Goal: Information Seeking & Learning: Learn about a topic

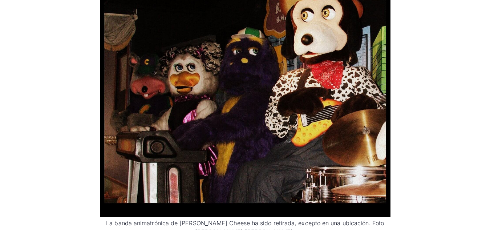
scroll to position [670, 0]
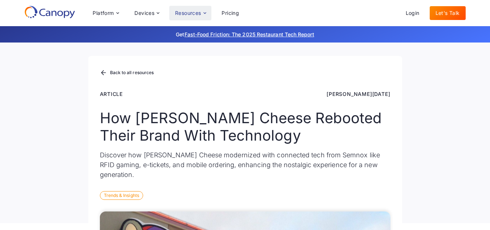
click at [205, 11] on icon at bounding box center [205, 13] width 6 height 6
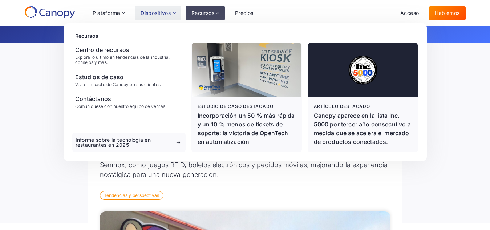
click at [151, 16] on div "Dispositivos" at bounding box center [158, 13] width 47 height 15
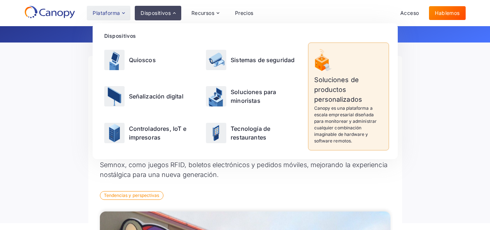
click at [121, 12] on icon at bounding box center [124, 13] width 6 height 6
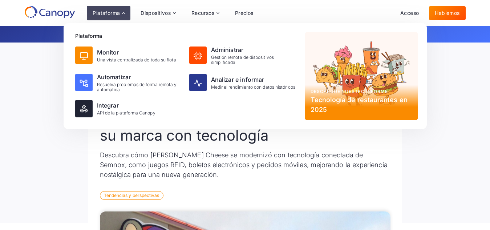
click at [40, 105] on div "Volver a todos los recursos Artículo 22 de enero de 2025 Cómo Chuck E. Cheese r…" at bounding box center [245, 125] width 490 height 196
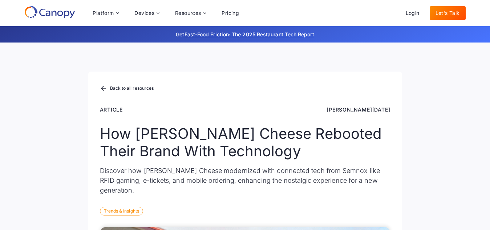
click at [415, 86] on div "Back to all resources Article Jan 22, 2025 How Chuck E. Cheese Rebooted Their B…" at bounding box center [245, 141] width 490 height 196
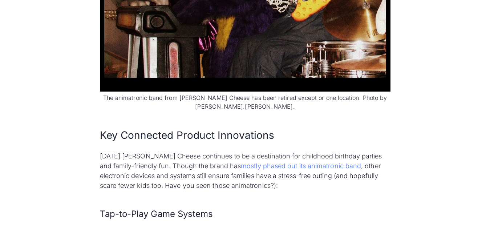
scroll to position [836, 0]
